Goal: Check status: Check status

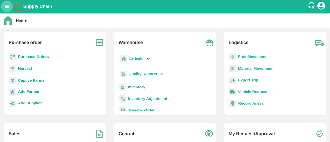
click at [7, 11] on button "open drawer" at bounding box center [7, 7] width 12 height 12
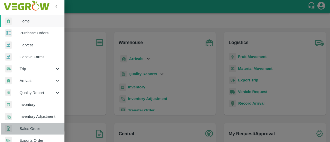
click at [23, 126] on span "Sales Order" at bounding box center [40, 129] width 41 height 6
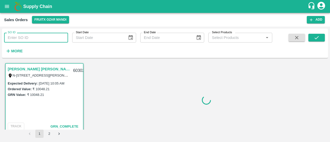
click at [28, 42] on input "SO ID" at bounding box center [36, 38] width 64 height 10
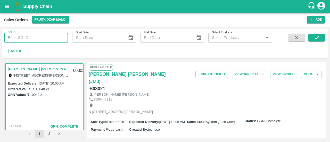
paste input "602520"
type input "602520"
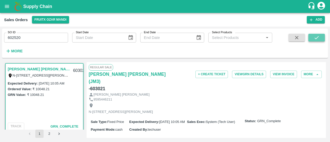
click at [319, 36] on icon "submit" at bounding box center [317, 38] width 6 height 6
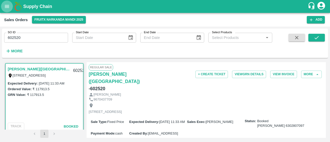
click at [10, 5] on button "open drawer" at bounding box center [7, 7] width 12 height 12
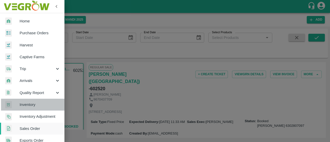
click at [36, 107] on span "Inventory" at bounding box center [40, 105] width 41 height 6
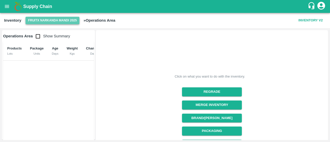
click at [47, 21] on button "FruitX Narkanda Mandi 2025" at bounding box center [53, 20] width 54 height 7
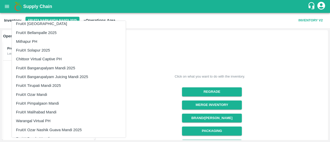
scroll to position [913, 0]
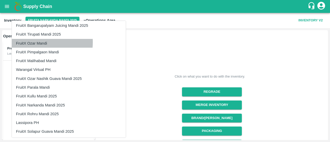
click at [35, 42] on li "FruitX Ozar Mandi" at bounding box center [69, 43] width 114 height 9
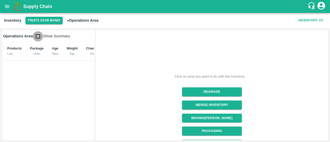
click at [38, 35] on input "checkbox" at bounding box center [38, 36] width 10 height 10
checkbox input "true"
